Goal: Task Accomplishment & Management: Complete application form

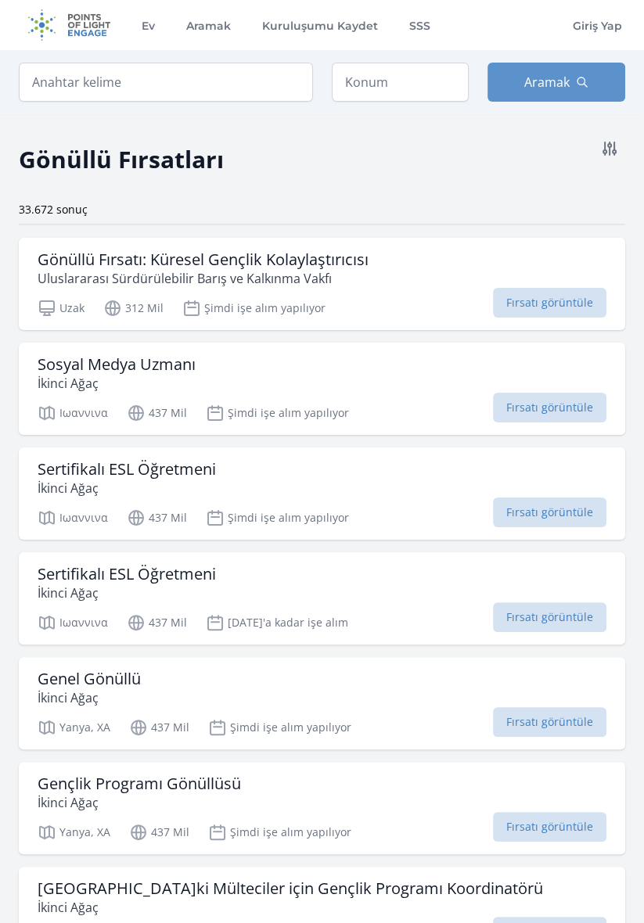
click at [354, 292] on div "Gönüllü Fırsatı: Küresel Gençlik Kolaylaştırıcısı Uluslararası Sürdürülebilir B…" at bounding box center [322, 284] width 606 height 92
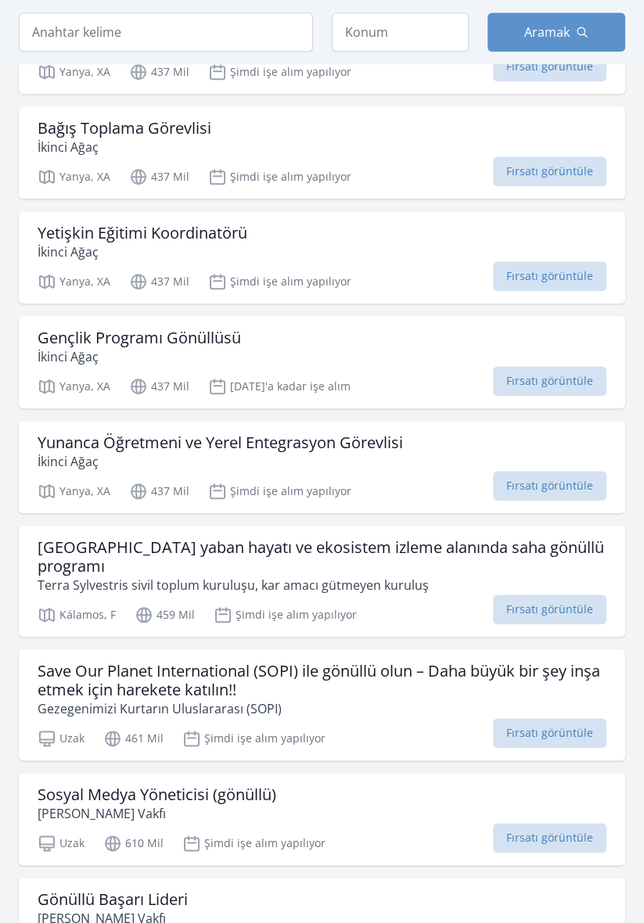
scroll to position [982, 0]
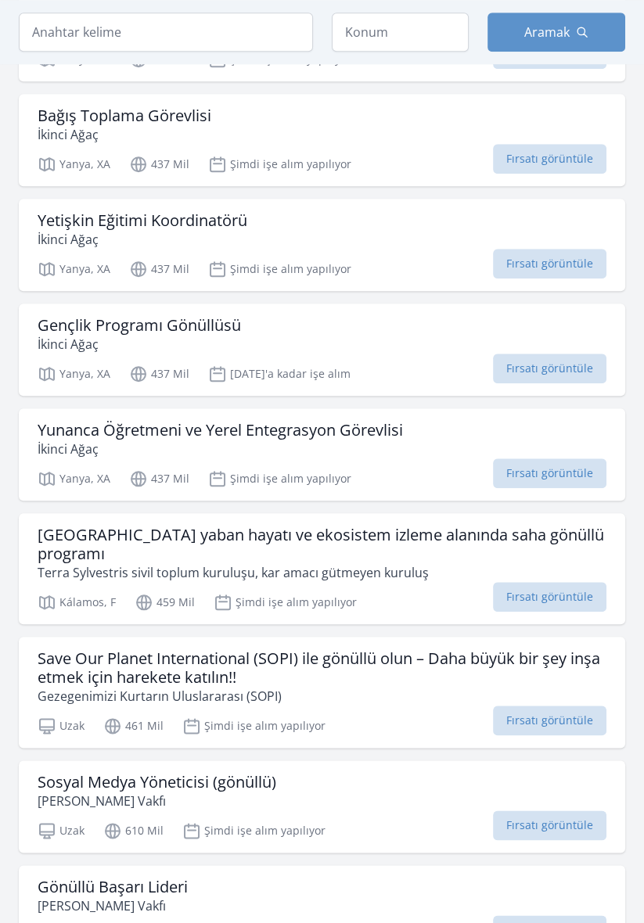
click at [324, 795] on div "Sosyal Medya Yöneticisi (gönüllü) Rabab Kanser Vakfı" at bounding box center [322, 792] width 569 height 38
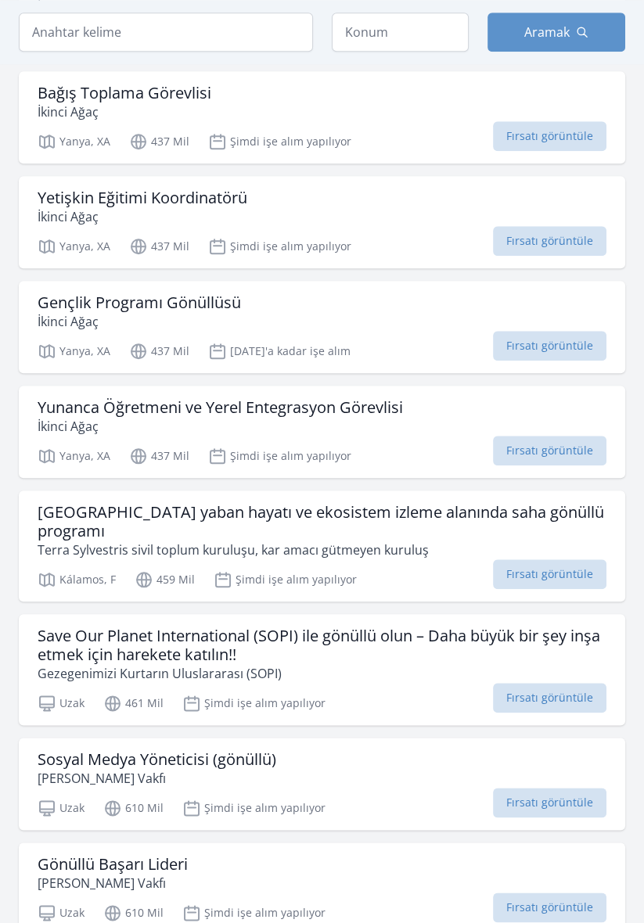
scroll to position [1032, 0]
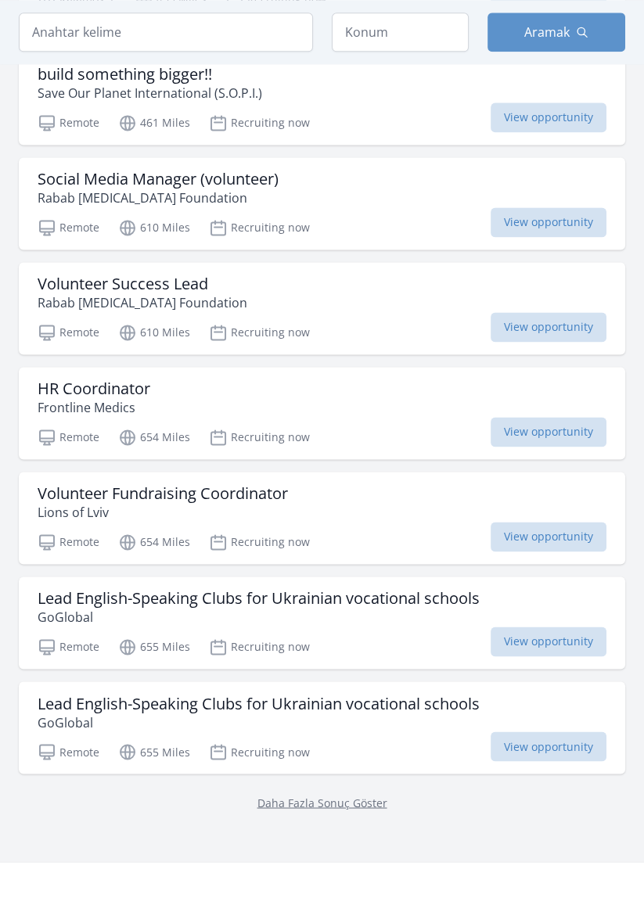
scroll to position [1604, 0]
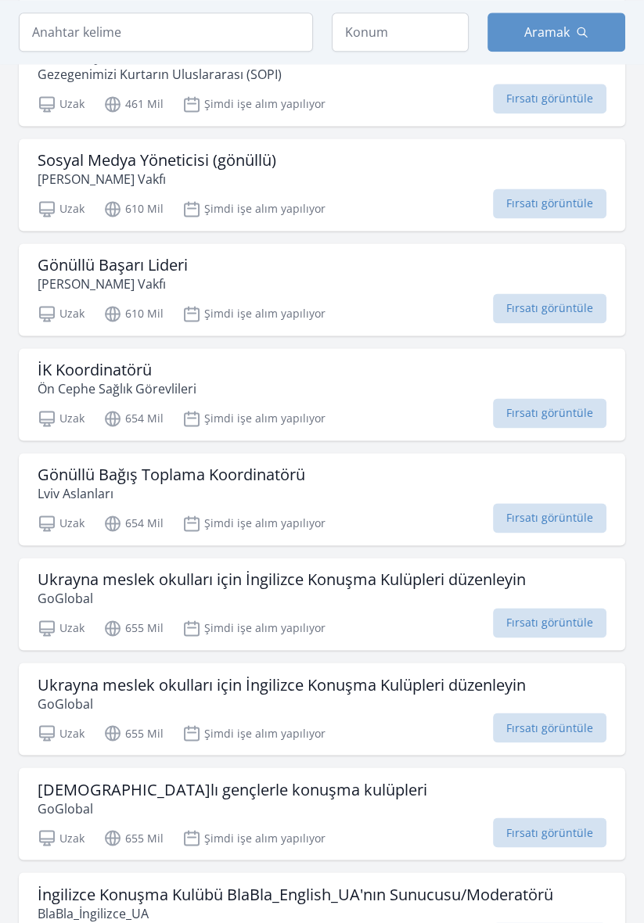
click at [364, 384] on div "İK Koordinatörü Ön Cephe Sağlık Görevlileri" at bounding box center [322, 380] width 569 height 38
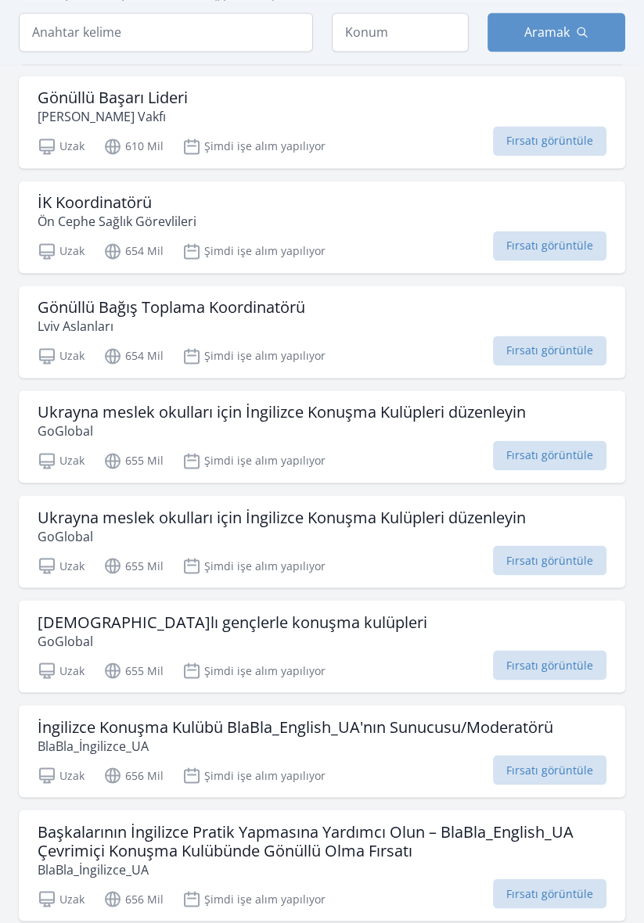
scroll to position [1807, 0]
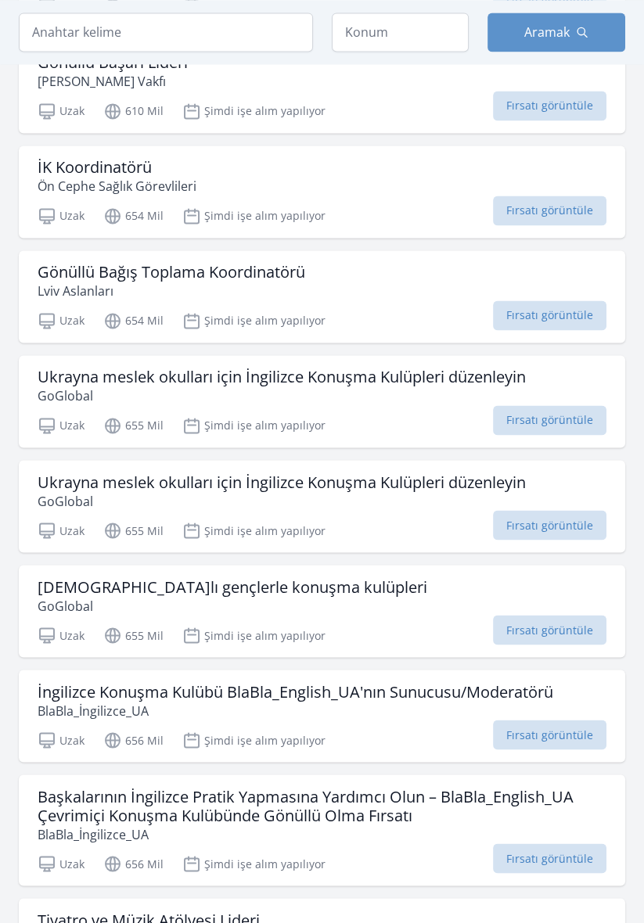
click at [361, 621] on div "Uzak 655 Mil Şimdi işe alım yapılıyor Fırsatı görüntüle" at bounding box center [322, 632] width 569 height 23
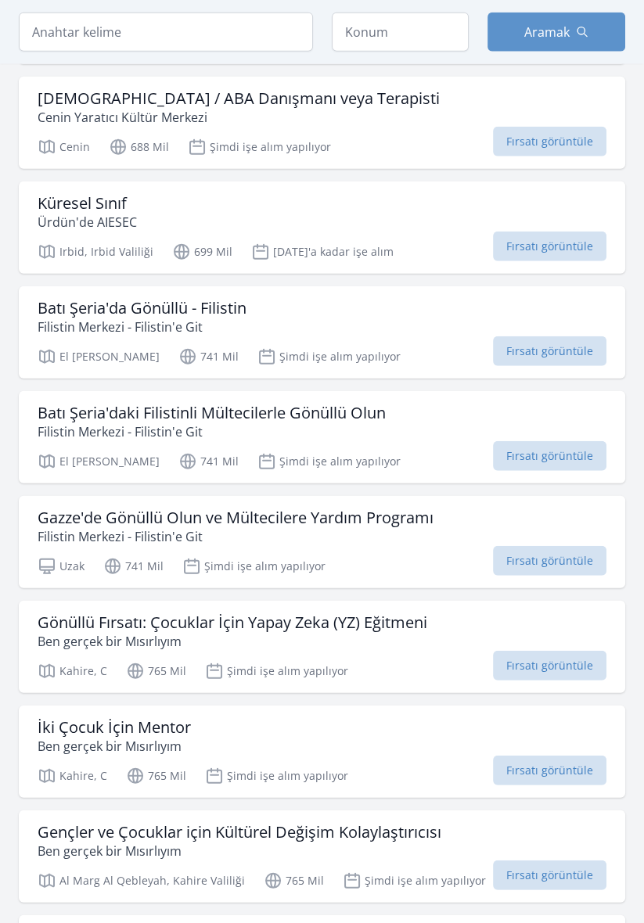
scroll to position [2843, 0]
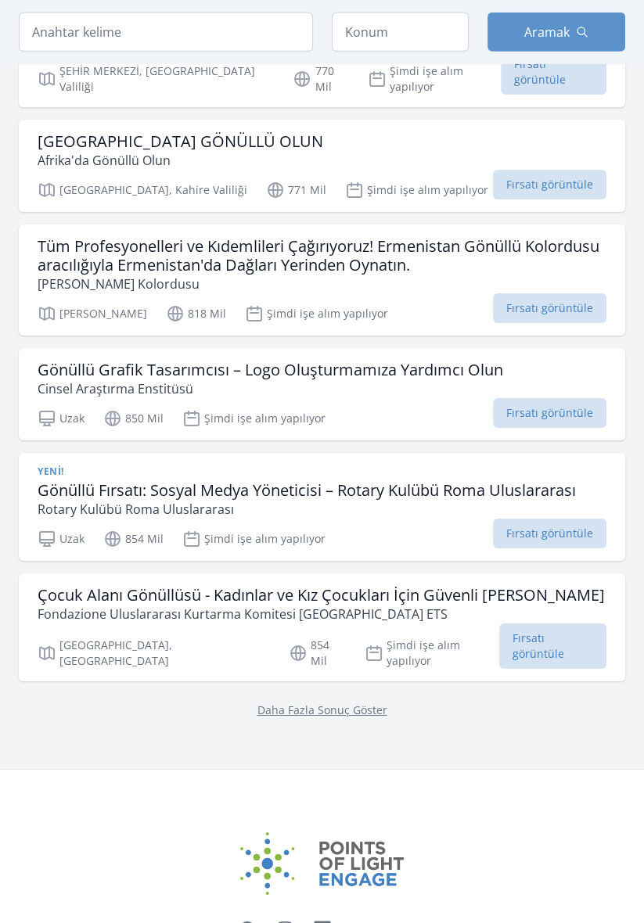
scroll to position [3882, 0]
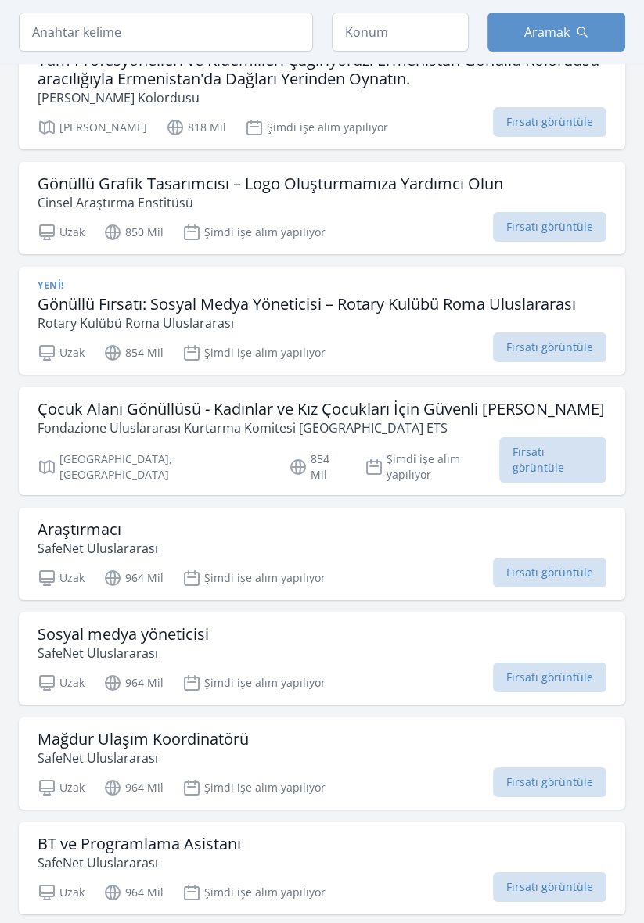
click at [384, 508] on div "Araştırmacı SafeNet Uluslararası Uzak 964 Mil Şimdi işe alım yapılıyor Fırsatı …" at bounding box center [322, 554] width 606 height 92
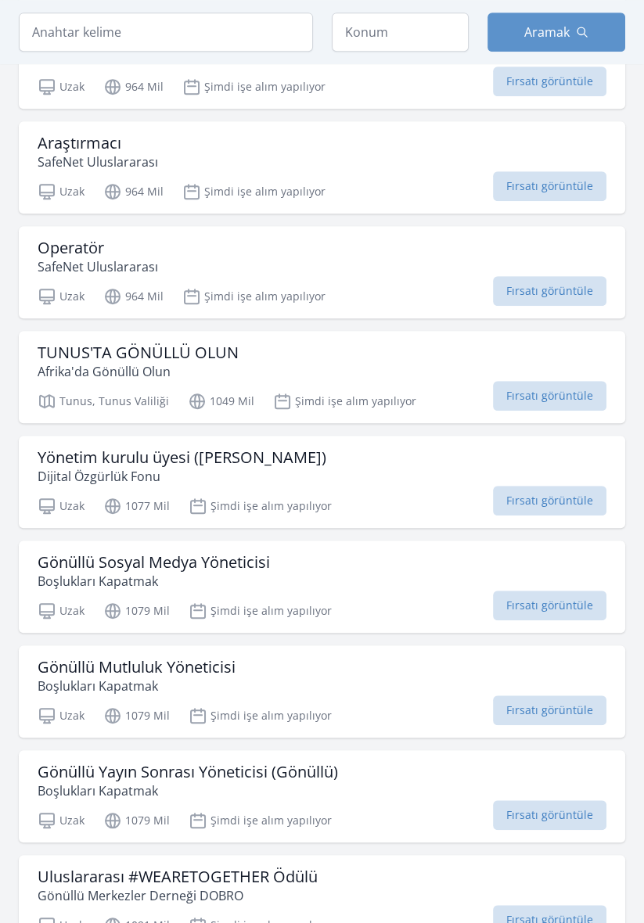
scroll to position [5077, 0]
click at [311, 658] on div "Gönüllü Mutluluk Yöneticisi Boşlukları Kapatmak" at bounding box center [322, 677] width 569 height 38
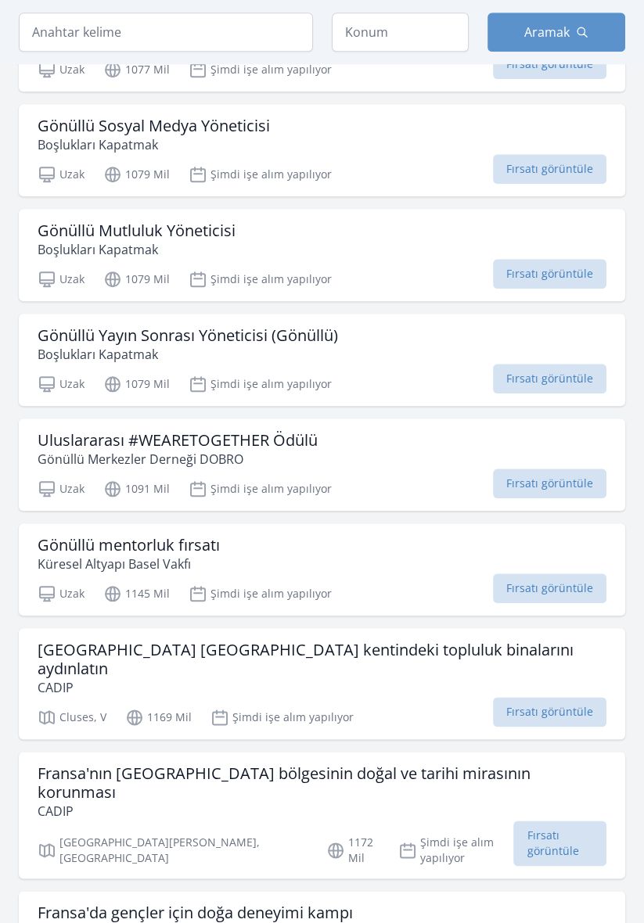
scroll to position [5520, 0]
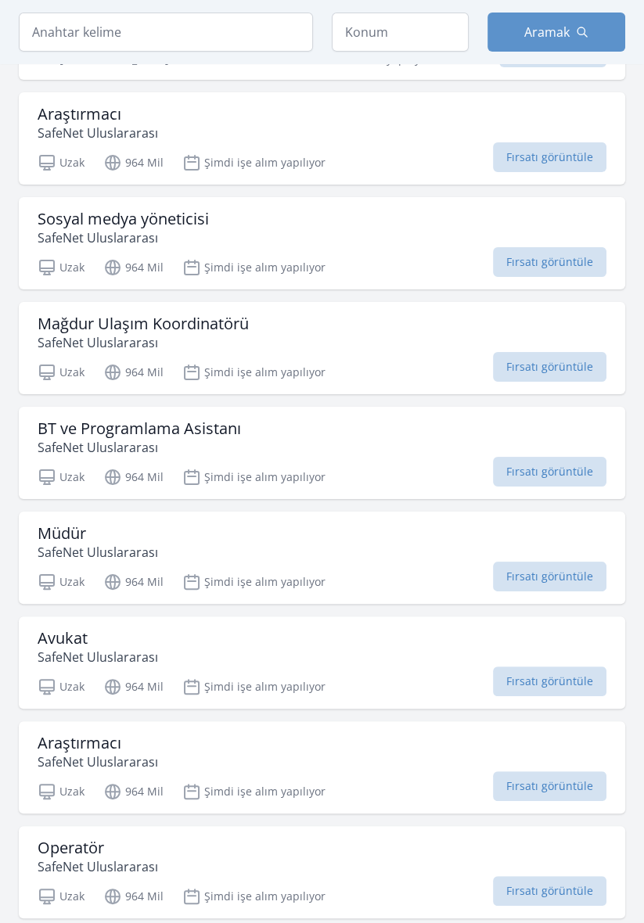
scroll to position [4402, 0]
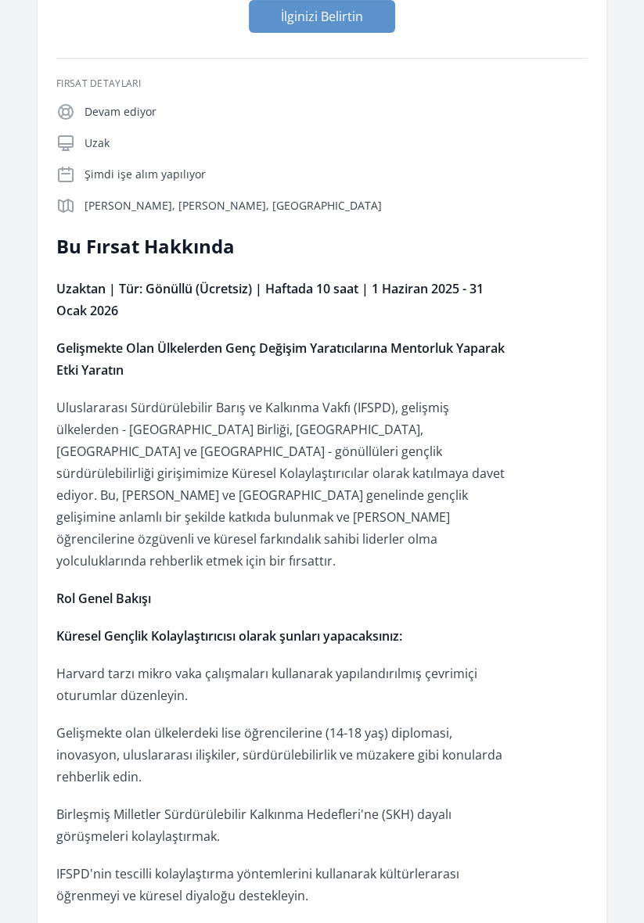
scroll to position [242, 0]
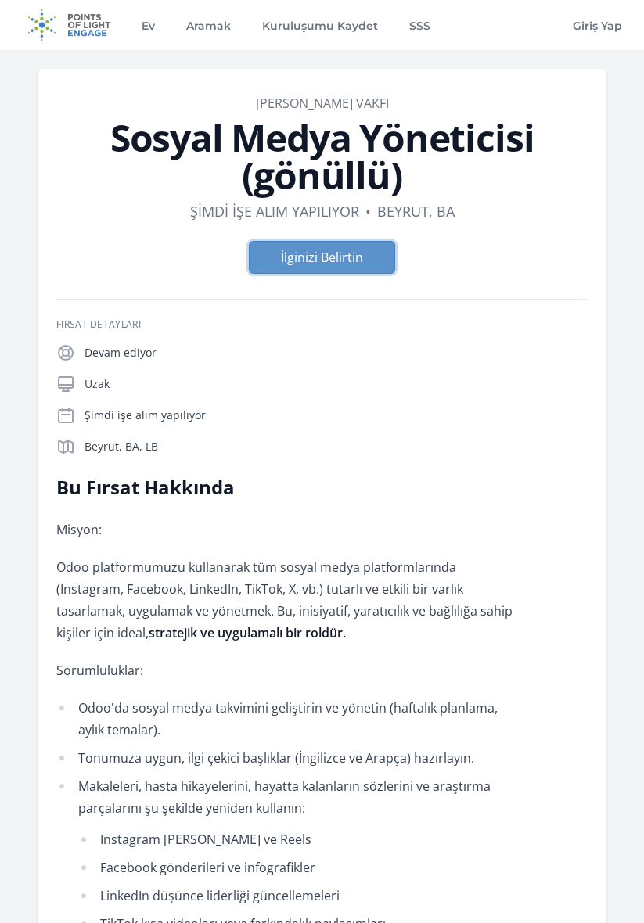
click at [350, 261] on font "İlginizi Belirtin" at bounding box center [322, 257] width 82 height 17
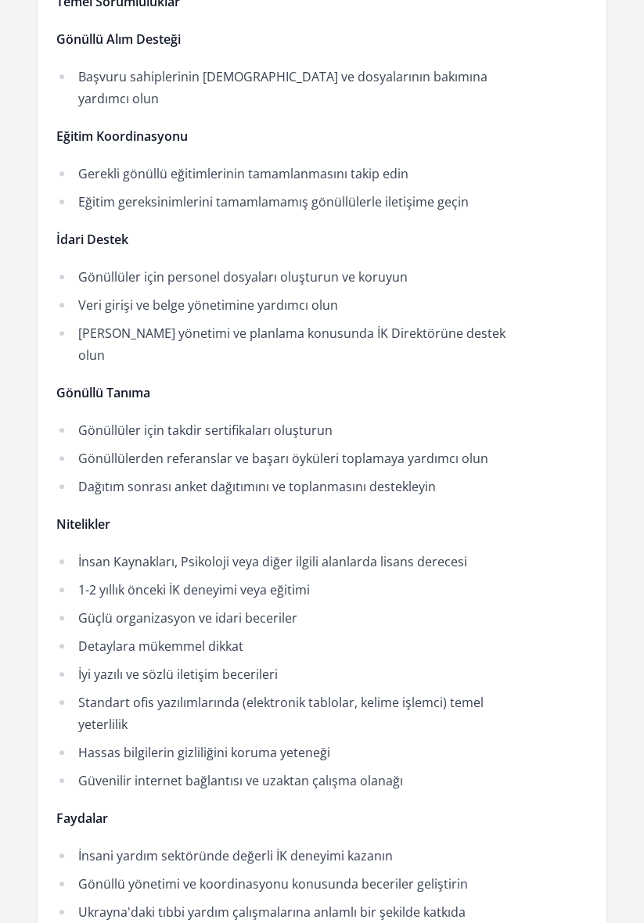
scroll to position [776, 0]
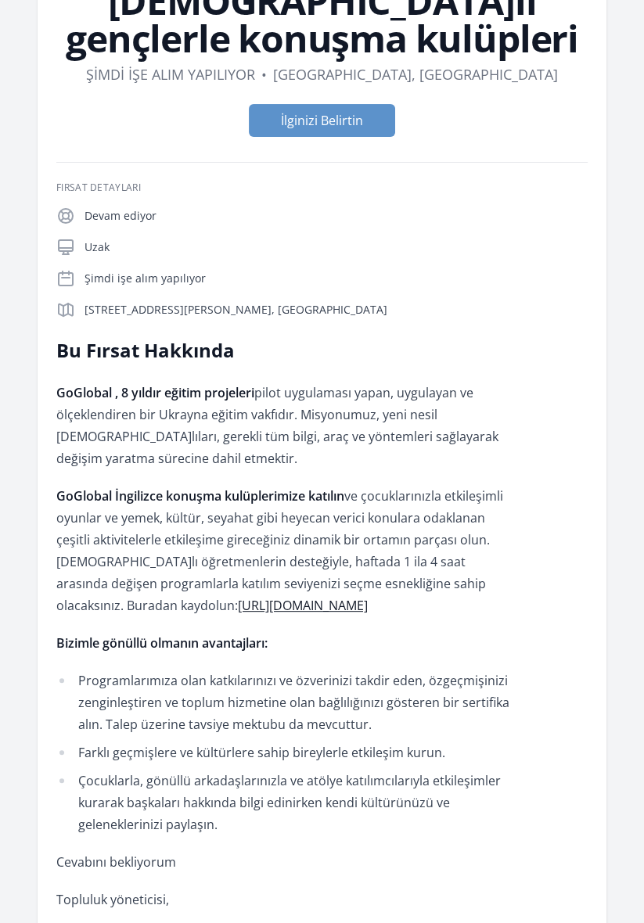
scroll to position [135, 0]
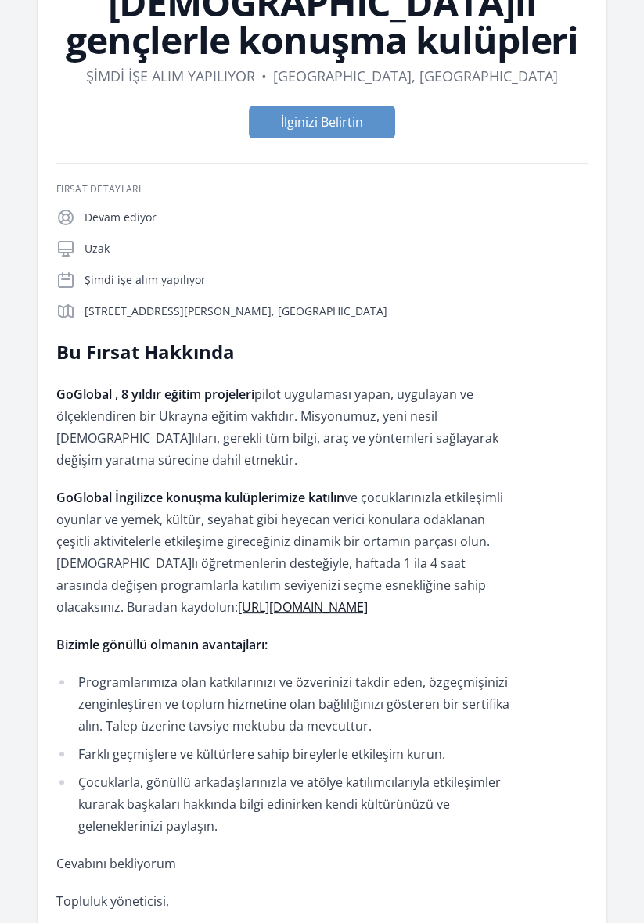
click at [240, 595] on p "GoGlobal İngilizce konuşma kulüplerimize katılın ve çocuklarınızla etkileşimli …" at bounding box center [285, 551] width 458 height 131
click at [239, 607] on font "https://forms.gle/d62N4cyu31zkY14n7" at bounding box center [303, 606] width 130 height 17
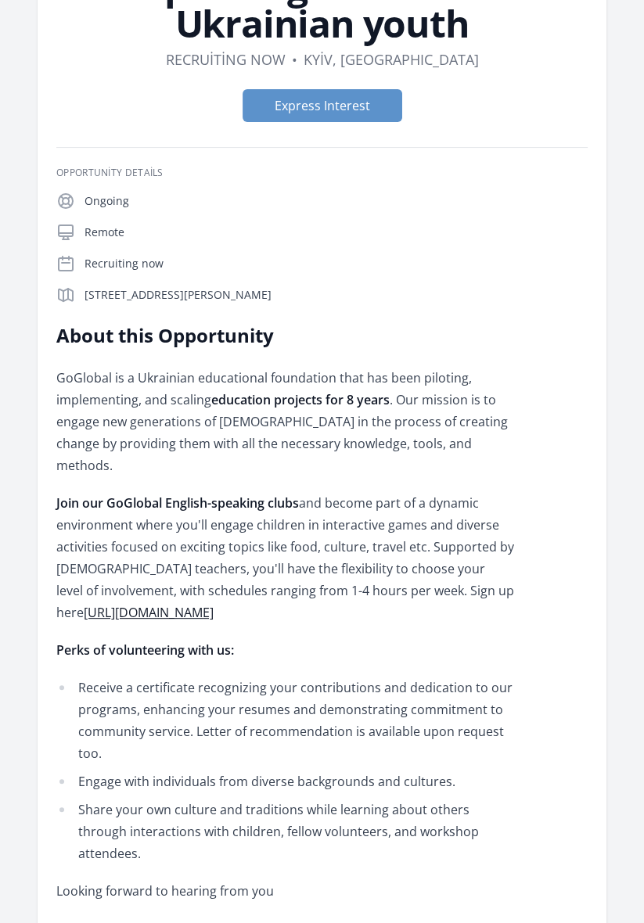
scroll to position [185, 0]
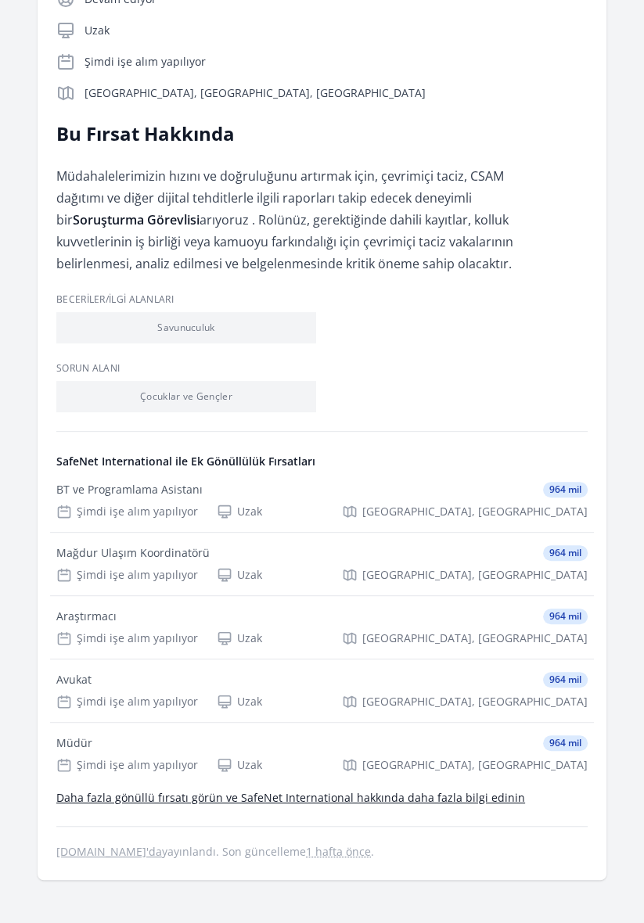
scroll to position [315, 0]
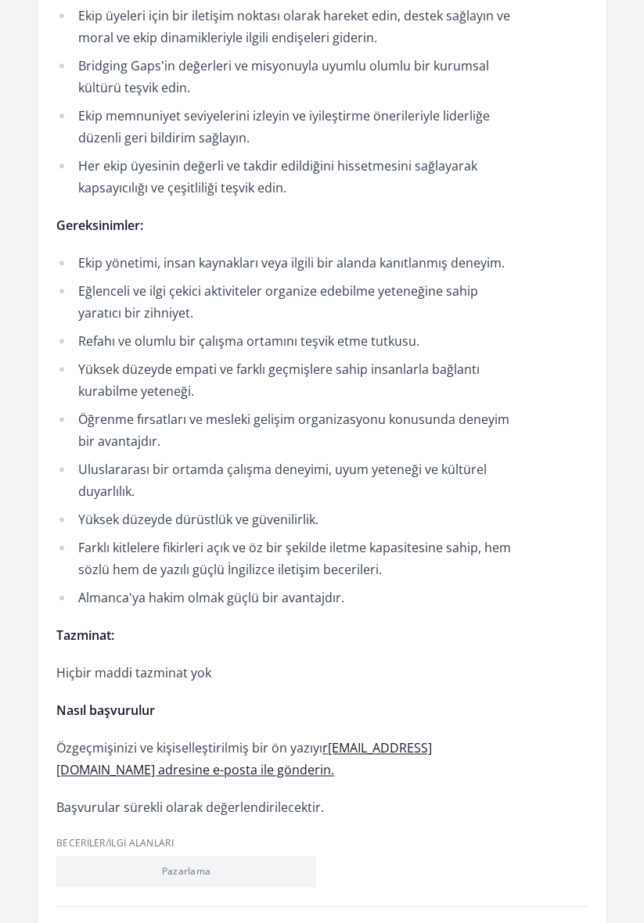
scroll to position [1269, 0]
